Goal: Task Accomplishment & Management: Use online tool/utility

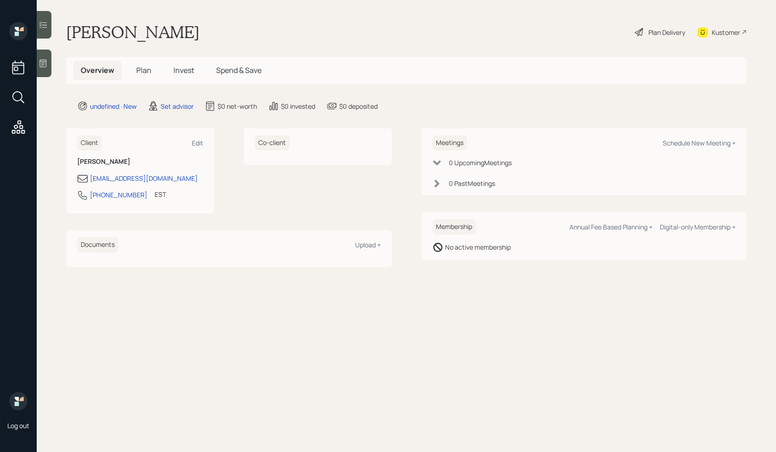
click at [42, 63] on icon at bounding box center [43, 63] width 9 height 9
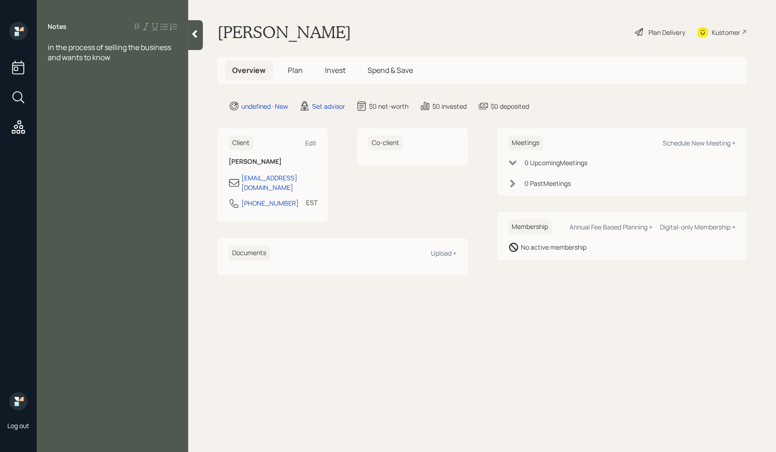
click at [114, 61] on div "in the process of selling the business and wants to know" at bounding box center [112, 52] width 129 height 20
click at [61, 73] on span "Assets" at bounding box center [59, 78] width 22 height 10
click at [59, 72] on div at bounding box center [112, 67] width 129 height 10
click at [112, 92] on div "would like to retire within the next year and a half" at bounding box center [112, 83] width 129 height 20
click at [112, 87] on div "would like to retire within the next year and a half" at bounding box center [112, 83] width 129 height 20
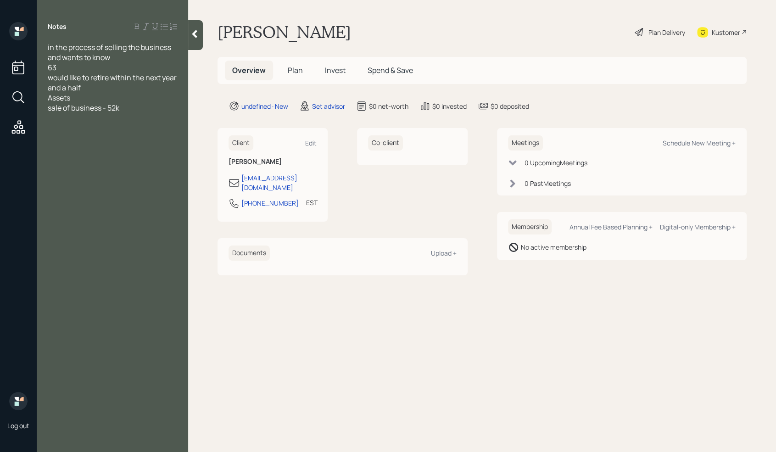
click at [114, 83] on div "would like to retire within the next year and a half" at bounding box center [112, 83] width 129 height 20
click at [146, 111] on div "Assets" at bounding box center [112, 108] width 129 height 10
click at [116, 118] on span "sale of business - 52k" at bounding box center [84, 118] width 72 height 10
click at [129, 114] on div "sale of business - 520k" at bounding box center [112, 118] width 129 height 10
click at [73, 97] on div at bounding box center [112, 98] width 129 height 10
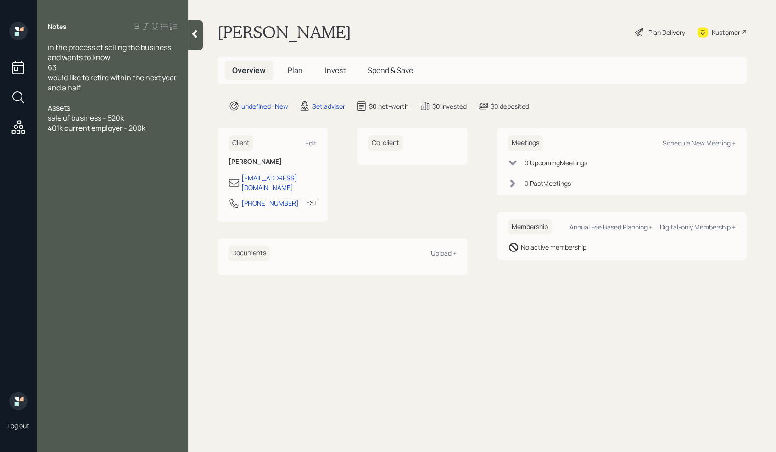
click at [168, 120] on div "sale of business - 520k" at bounding box center [112, 118] width 129 height 10
click at [134, 117] on div "sale of business - 520k" at bounding box center [112, 118] width 129 height 10
click at [158, 126] on div "401k current employer - 200k" at bounding box center [112, 128] width 129 height 10
click at [152, 116] on div "sale of business - 520k" at bounding box center [112, 118] width 129 height 10
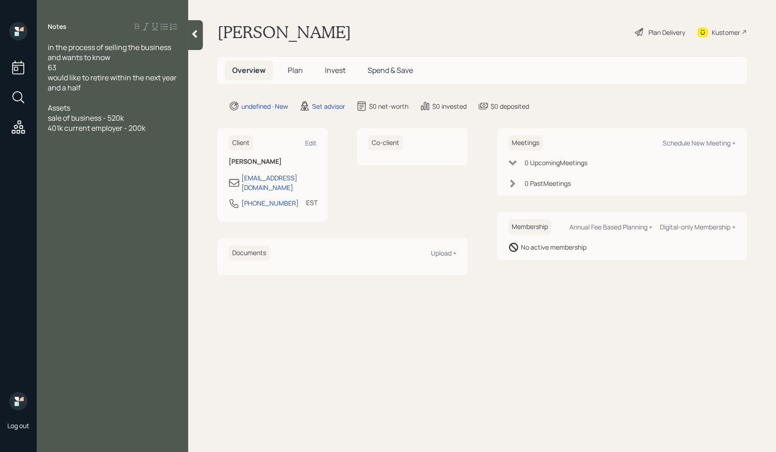
click at [155, 127] on div "401k current employer - 200k" at bounding box center [112, 128] width 129 height 10
click at [143, 114] on div "sale of business - 520k" at bounding box center [112, 118] width 129 height 10
click at [139, 116] on div "sale of business - 520k" at bounding box center [112, 118] width 129 height 10
click at [166, 137] on div "401k current employer - 200k" at bounding box center [112, 138] width 129 height 10
click at [306, 205] on link "EST" at bounding box center [311, 206] width 11 height 17
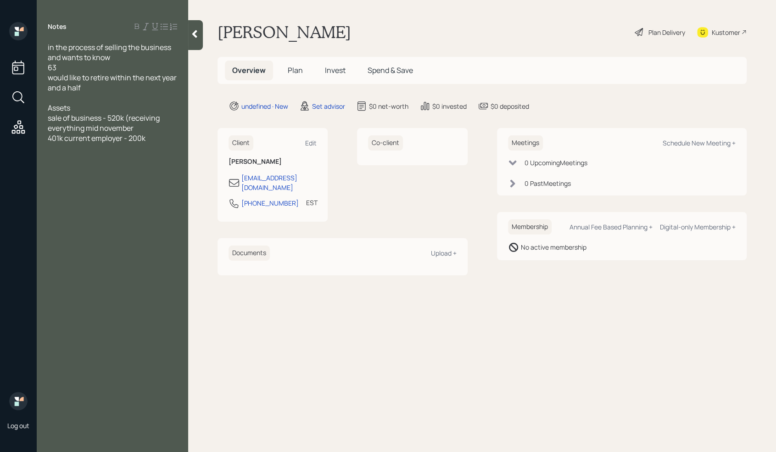
click at [152, 139] on div "401k current employer - 200k" at bounding box center [112, 138] width 129 height 10
click at [127, 153] on div at bounding box center [112, 158] width 129 height 10
click at [123, 152] on div "Money Market - 38k" at bounding box center [112, 148] width 129 height 10
click at [69, 74] on span "would like to retire within the next year and a half" at bounding box center [113, 83] width 130 height 20
click at [81, 70] on div "63" at bounding box center [112, 67] width 129 height 10
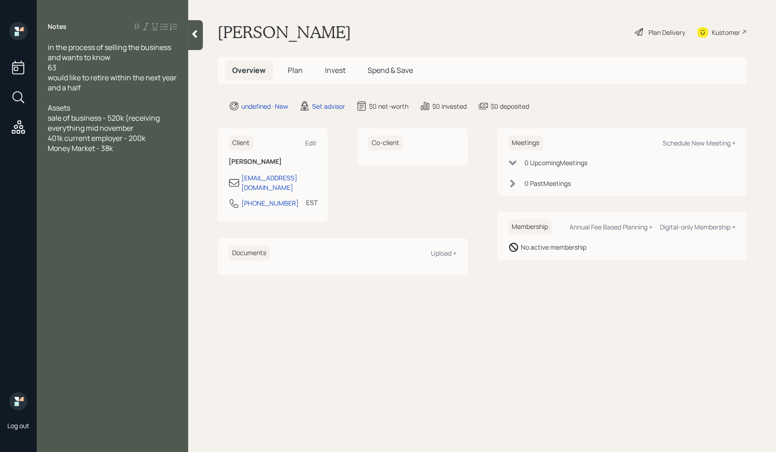
click at [101, 86] on div "would like to retire within the next year and a half" at bounding box center [112, 83] width 129 height 20
click at [130, 162] on div "Money Market - 38k" at bounding box center [112, 158] width 129 height 10
click at [50, 196] on span "Annual Income -" at bounding box center [76, 199] width 56 height 10
click at [160, 199] on div "Household Annual Income -" at bounding box center [112, 199] width 129 height 10
click at [77, 95] on div "Married" at bounding box center [112, 98] width 129 height 10
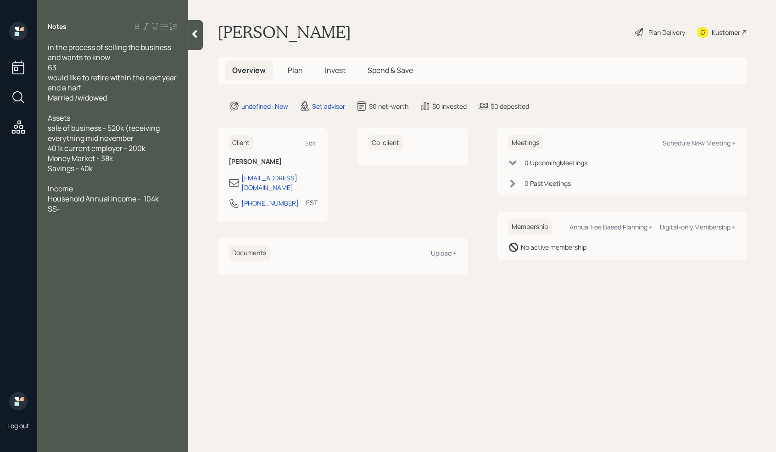
click at [69, 214] on div at bounding box center [112, 219] width 129 height 10
click at [69, 210] on div "SS-" at bounding box center [112, 209] width 129 height 10
click at [146, 139] on div "sale of business - 520k (receiving everything mid-November" at bounding box center [112, 133] width 129 height 20
click at [84, 237] on div at bounding box center [112, 239] width 129 height 10
click at [136, 247] on div "still paying some of widowed husband's expenses" at bounding box center [112, 244] width 129 height 20
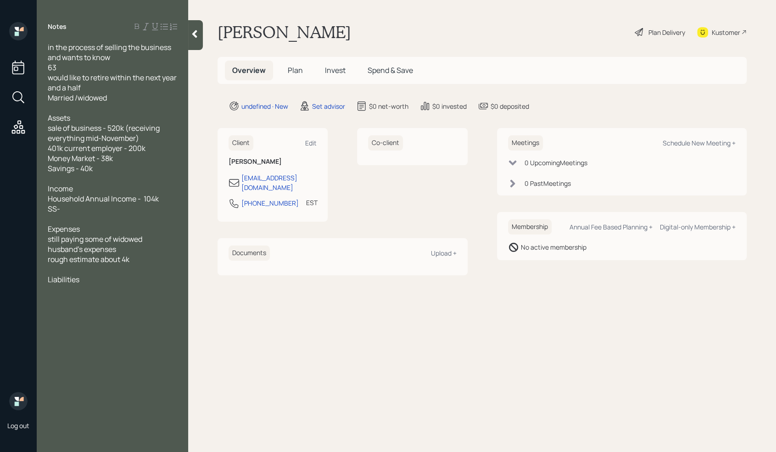
click at [94, 278] on div "Liabilities" at bounding box center [112, 279] width 129 height 10
click at [80, 301] on div at bounding box center [112, 300] width 129 height 10
click at [116, 301] on div "Car loan - 5k-6k" at bounding box center [112, 300] width 129 height 10
click at [49, 179] on div at bounding box center [112, 178] width 129 height 10
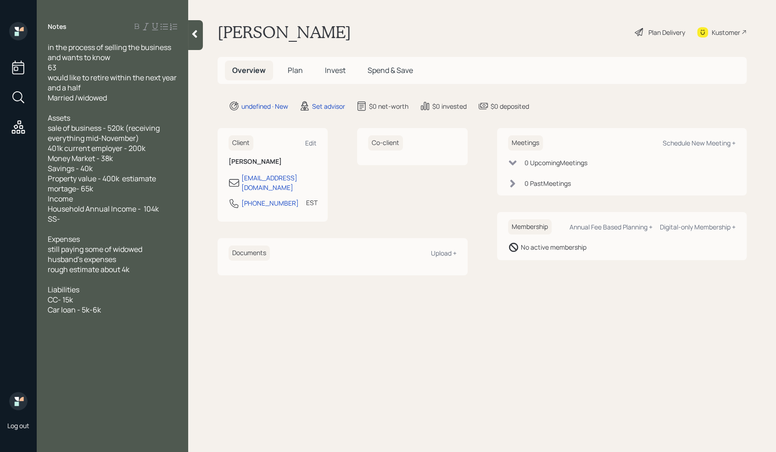
click at [64, 190] on span "mortage- 65k" at bounding box center [70, 189] width 45 height 10
click at [119, 320] on div at bounding box center [112, 320] width 129 height 10
click at [177, 337] on div "will be selling the house and property" at bounding box center [112, 340] width 129 height 10
click at [704, 144] on div "Schedule New Meeting +" at bounding box center [699, 143] width 73 height 9
select select "round-robin"
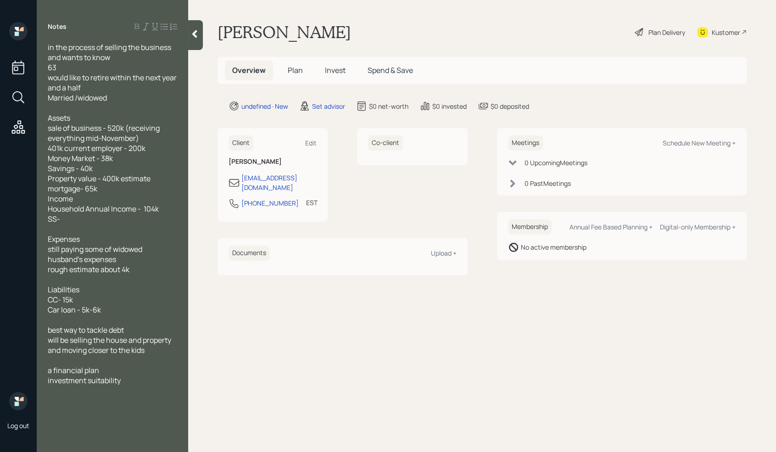
click at [169, 226] on div at bounding box center [112, 229] width 129 height 10
click at [105, 191] on div "mortgage- 65k" at bounding box center [112, 189] width 129 height 10
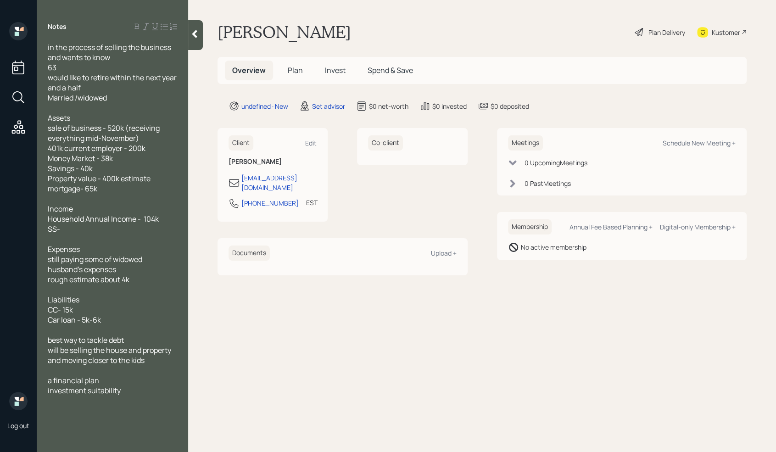
click at [71, 229] on div "SS-" at bounding box center [112, 229] width 129 height 10
click at [146, 261] on div "still paying some of widowed husband's expenses" at bounding box center [112, 264] width 129 height 20
click at [125, 391] on div "investment suitability" at bounding box center [112, 391] width 129 height 10
click at [95, 272] on div "still paying some of the husband's expenses" at bounding box center [112, 264] width 129 height 20
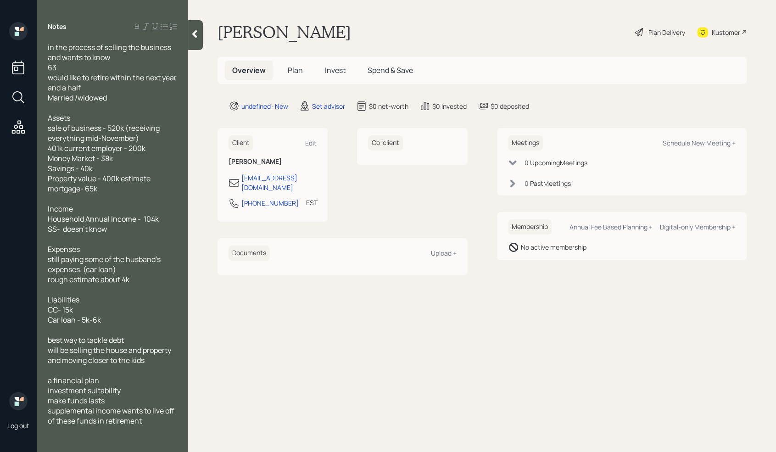
click at [103, 334] on div at bounding box center [112, 330] width 129 height 10
click at [112, 320] on div "Car loan - 5k-6k" at bounding box center [112, 320] width 129 height 10
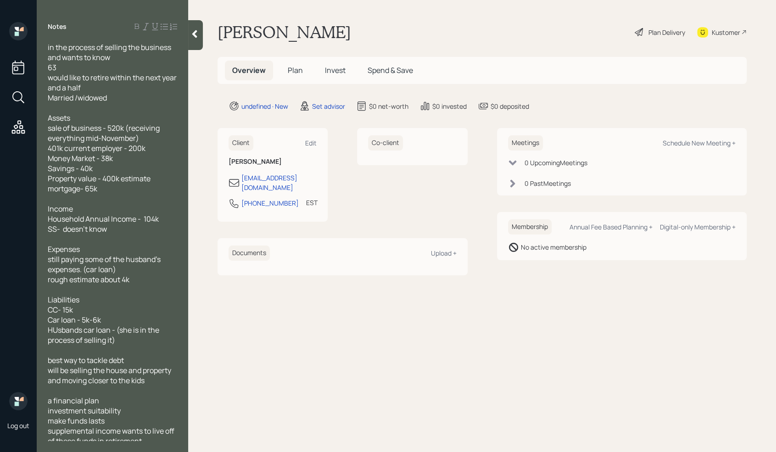
click at [58, 331] on span "HUsbands car loan - (she is in the process of selling it)" at bounding box center [104, 335] width 113 height 20
click at [136, 307] on div "CC- 15k" at bounding box center [112, 310] width 129 height 10
click at [120, 54] on div "in the process of selling the business and wants to know" at bounding box center [112, 52] width 129 height 20
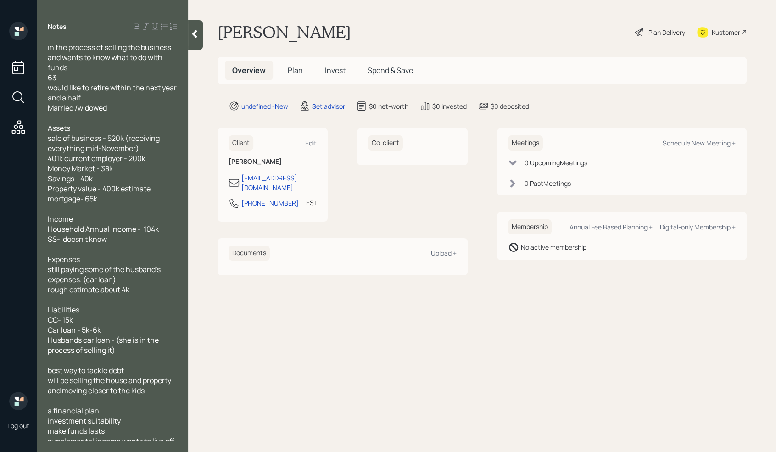
click at [50, 78] on span "63" at bounding box center [52, 78] width 9 height 10
click at [80, 67] on div "in the process of selling the business and wants to know what to do with funds" at bounding box center [112, 57] width 129 height 30
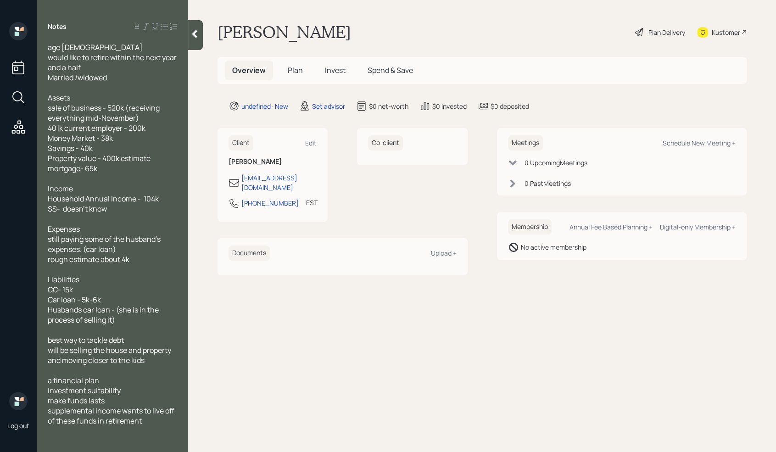
scroll to position [45, 0]
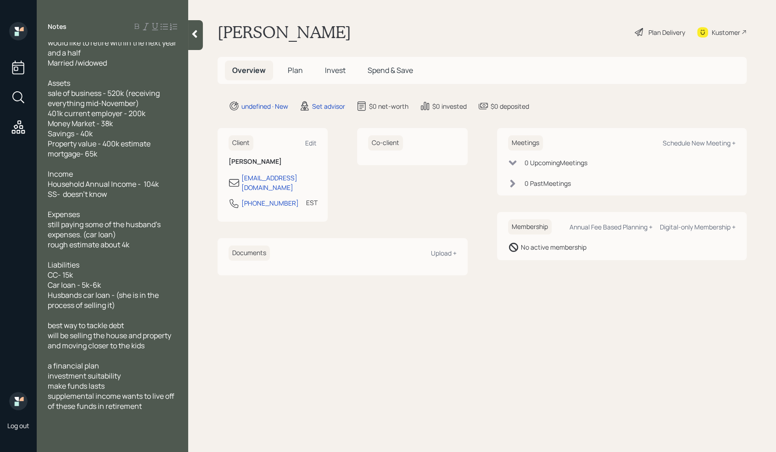
click at [143, 271] on div "CC- 15k" at bounding box center [112, 275] width 129 height 10
click at [147, 410] on div "Supplemental income want to live off of these funds in retirement" at bounding box center [112, 401] width 129 height 20
click at [68, 434] on span "husband passed a few months ago so wantas to put everything together" at bounding box center [111, 431] width 126 height 20
click at [169, 434] on div "husband passed a few months ago so wants to put everything together" at bounding box center [112, 431] width 129 height 20
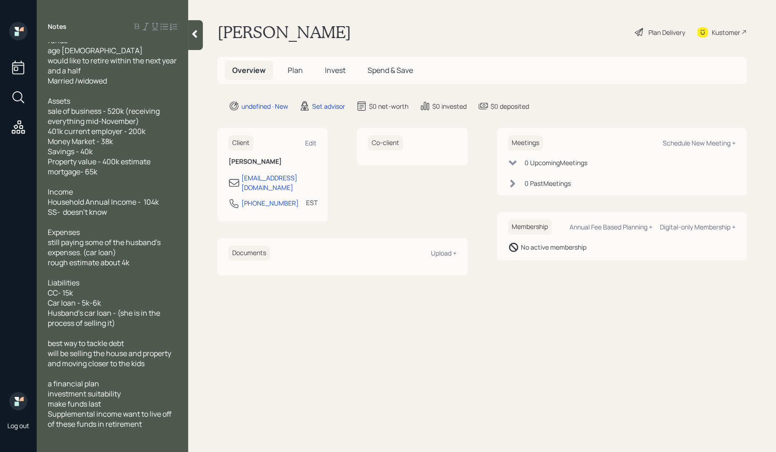
scroll to position [0, 0]
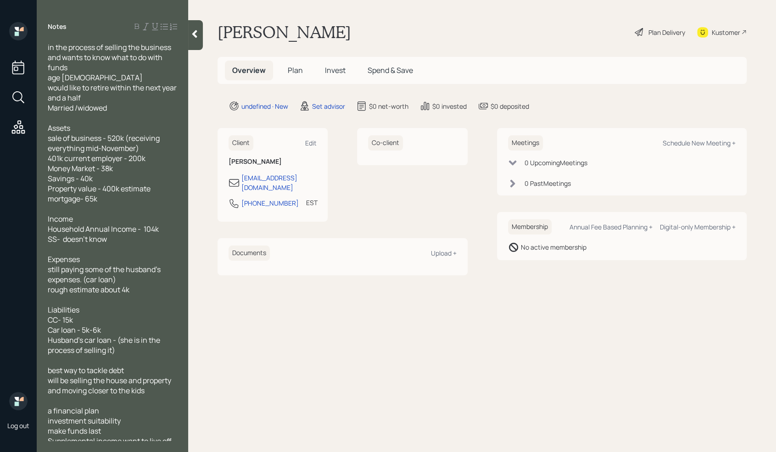
click at [195, 27] on div at bounding box center [195, 35] width 15 height 30
